Goal: Task Accomplishment & Management: Use online tool/utility

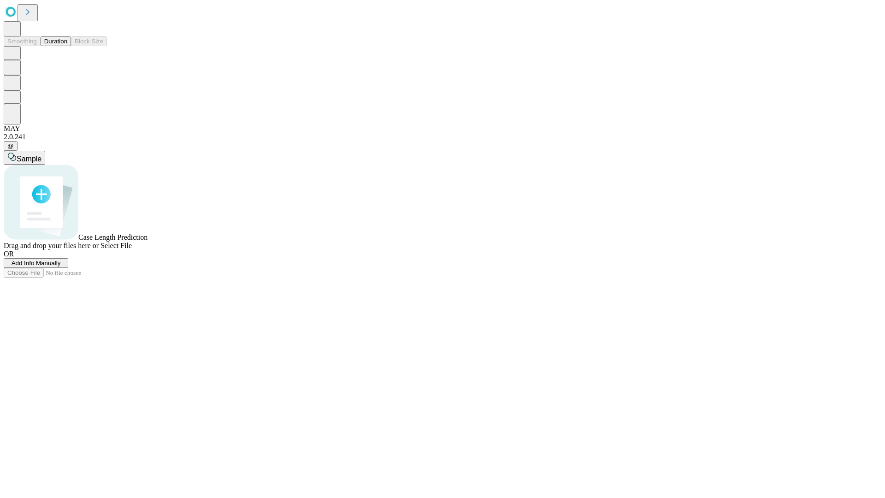
click at [67, 46] on button "Duration" at bounding box center [56, 41] width 30 height 10
click at [61, 266] on span "Add Info Manually" at bounding box center [36, 262] width 49 height 7
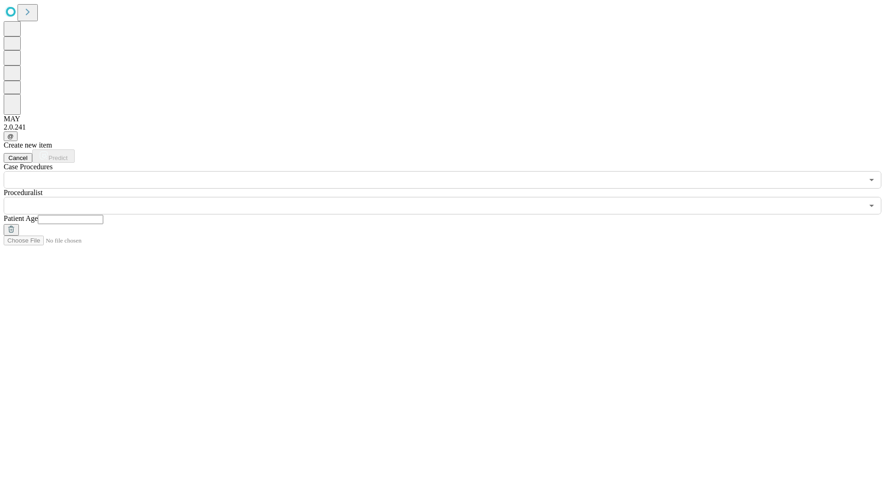
click at [103, 215] on input "text" at bounding box center [70, 219] width 65 height 9
type input "**"
click at [449, 197] on input "text" at bounding box center [433, 206] width 859 height 18
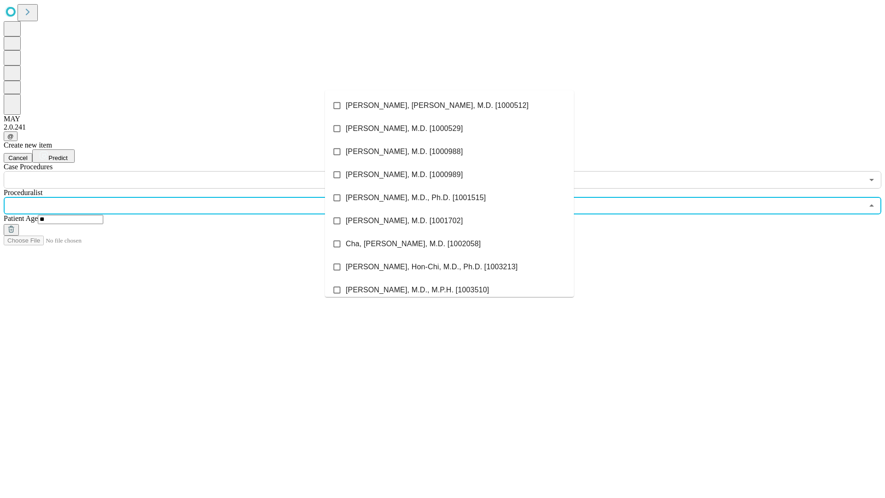
click at [449, 106] on li "[PERSON_NAME], [PERSON_NAME], M.D. [1000512]" at bounding box center [449, 105] width 249 height 23
